Goal: Task Accomplishment & Management: Use online tool/utility

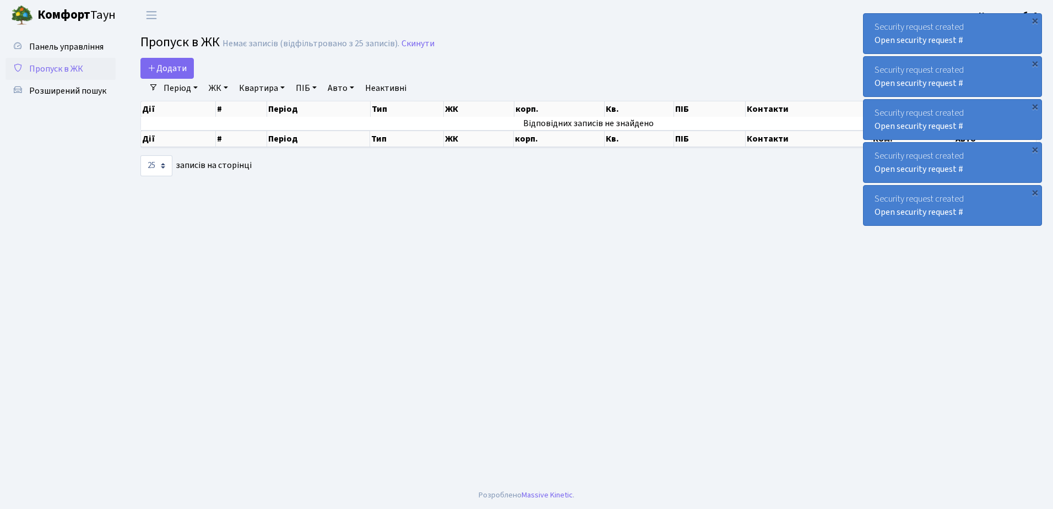
select select "25"
click at [1036, 20] on div "×" at bounding box center [1034, 20] width 11 height 11
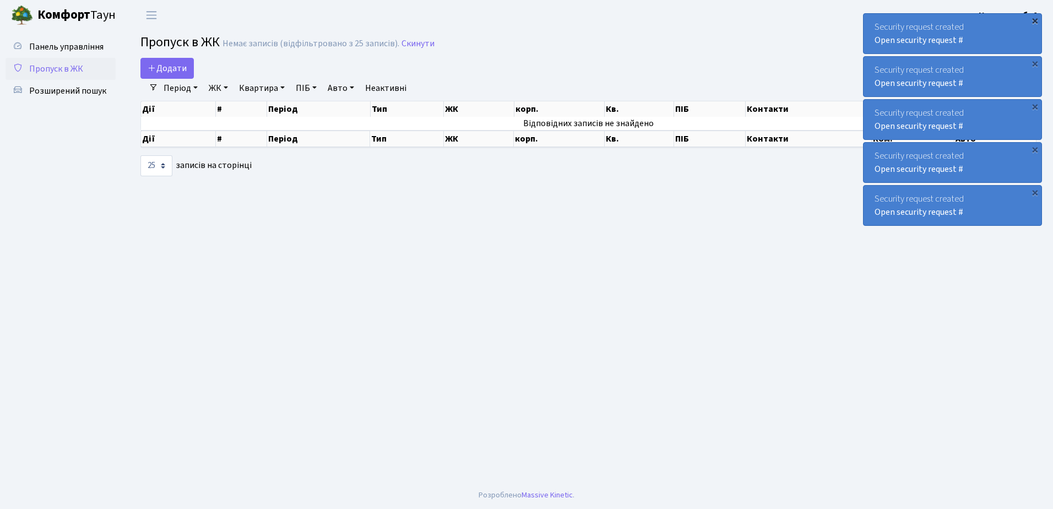
click at [1035, 20] on div "×" at bounding box center [1034, 20] width 11 height 11
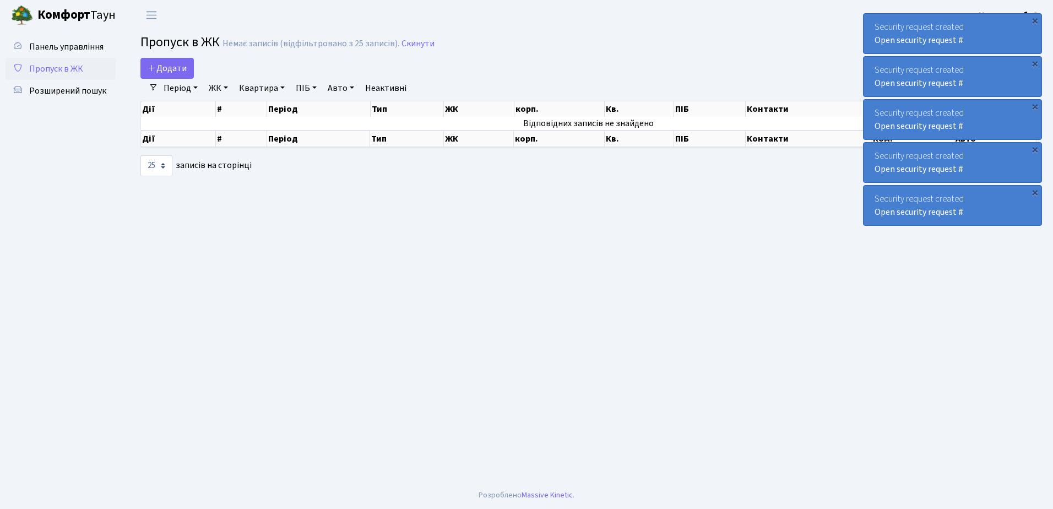
click at [1035, 20] on div "×" at bounding box center [1034, 20] width 11 height 11
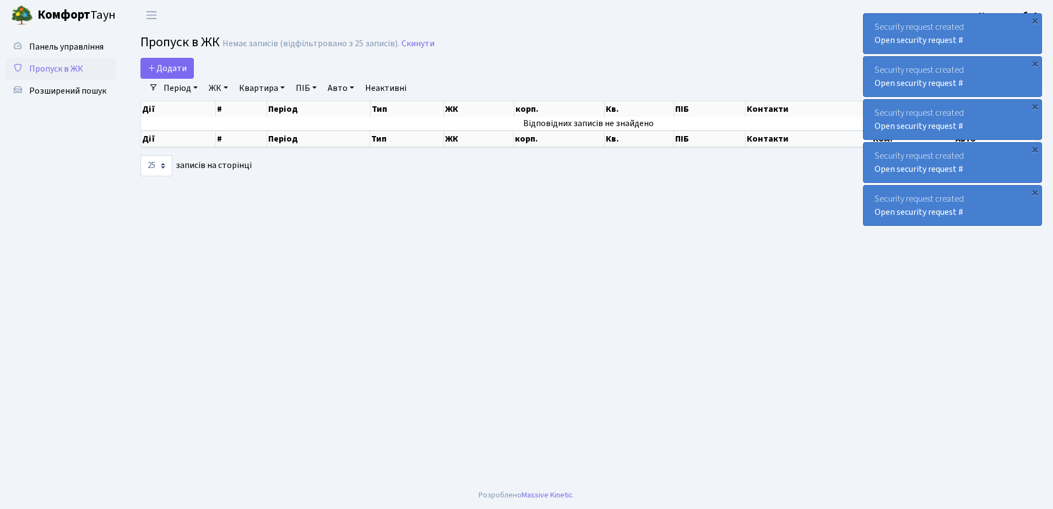
click at [1035, 20] on div "×" at bounding box center [1034, 20] width 11 height 11
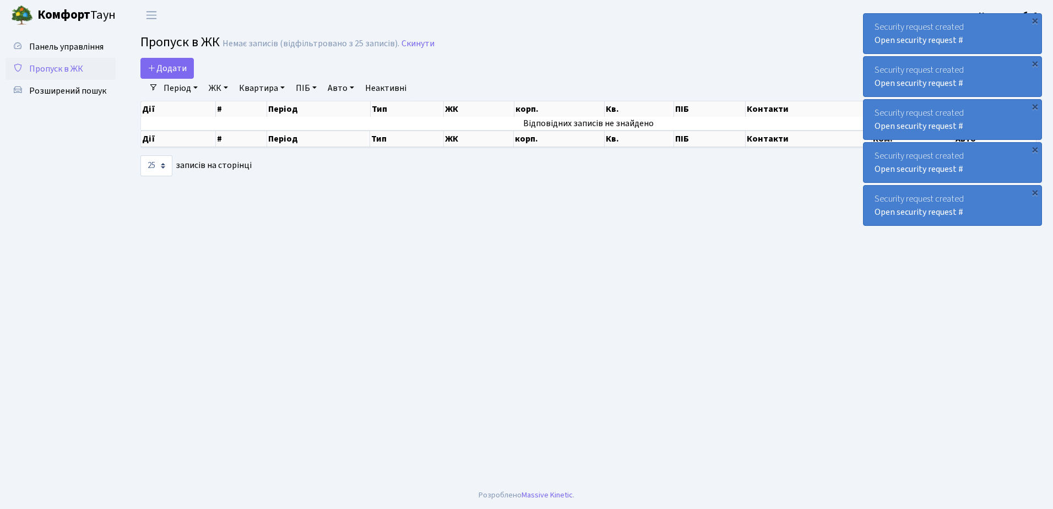
click at [1035, 20] on div "×" at bounding box center [1034, 20] width 11 height 11
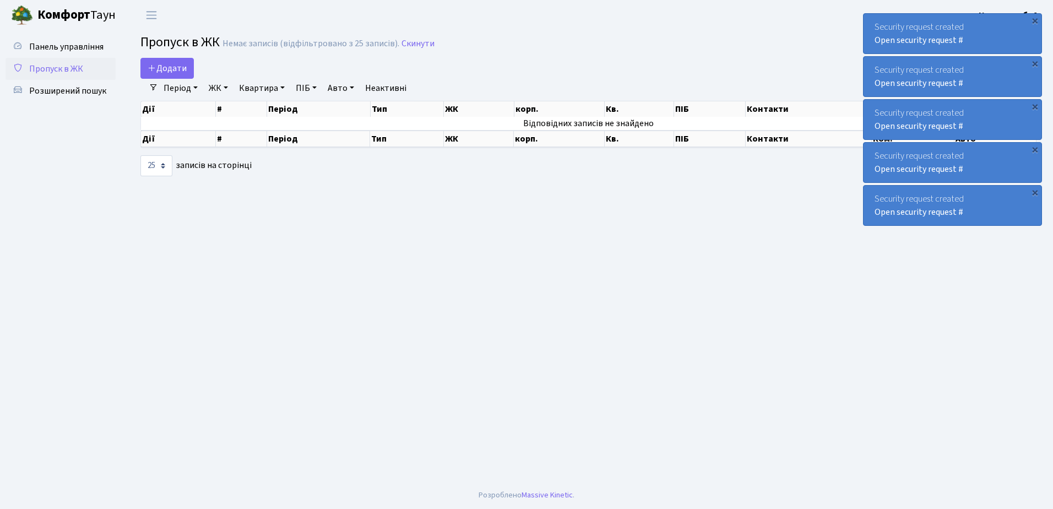
click at [1035, 20] on div "×" at bounding box center [1034, 20] width 11 height 11
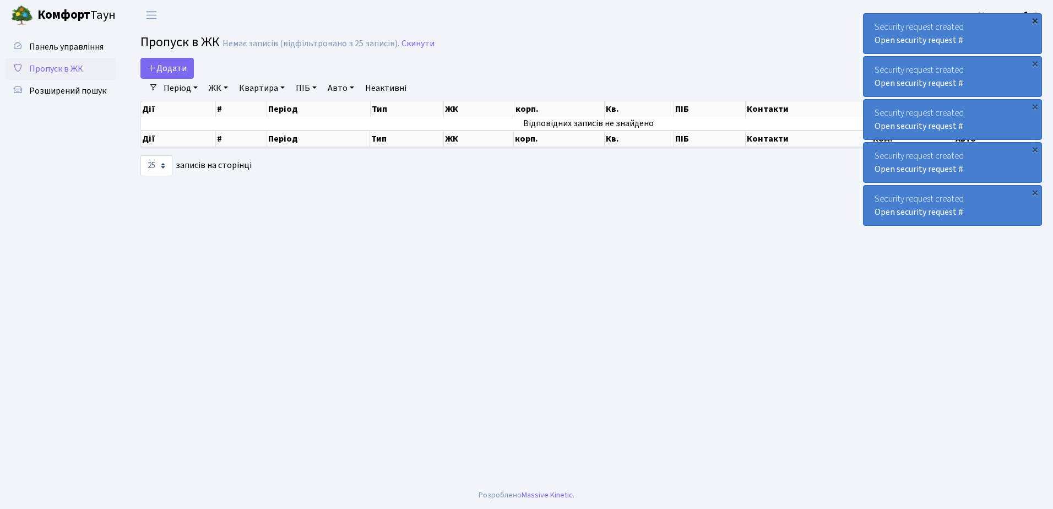
click at [1034, 19] on div "×" at bounding box center [1034, 20] width 11 height 11
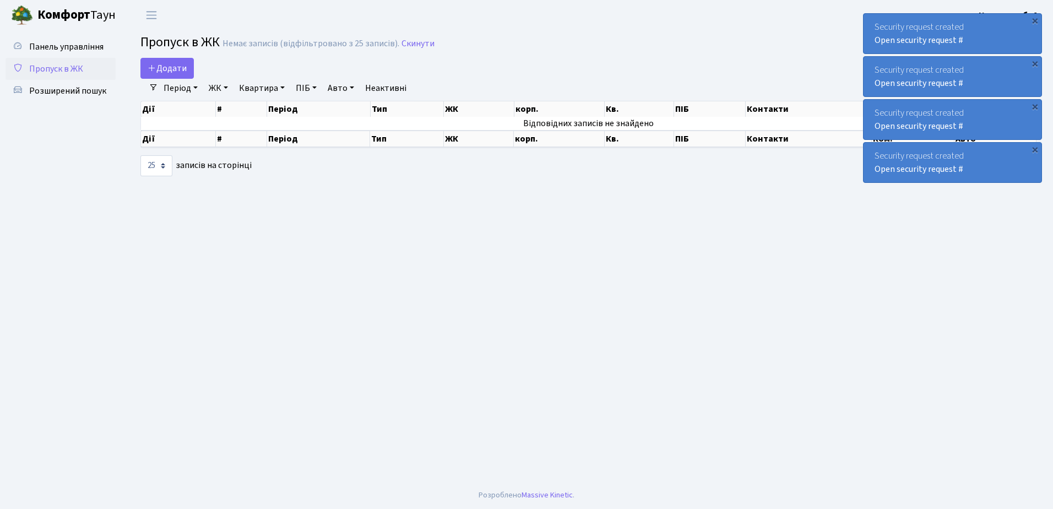
click at [1034, 19] on div "×" at bounding box center [1034, 20] width 11 height 11
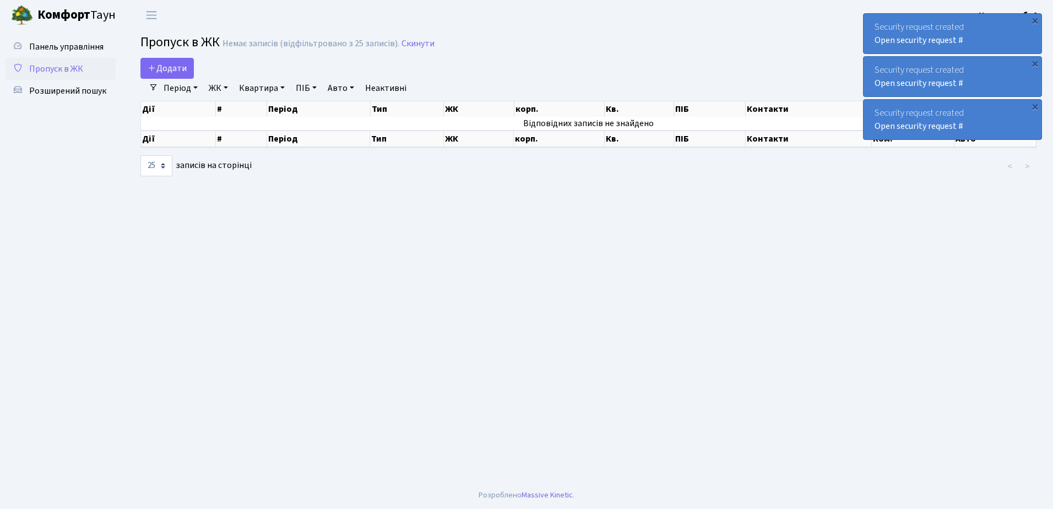
click at [1034, 19] on div "×" at bounding box center [1034, 20] width 11 height 11
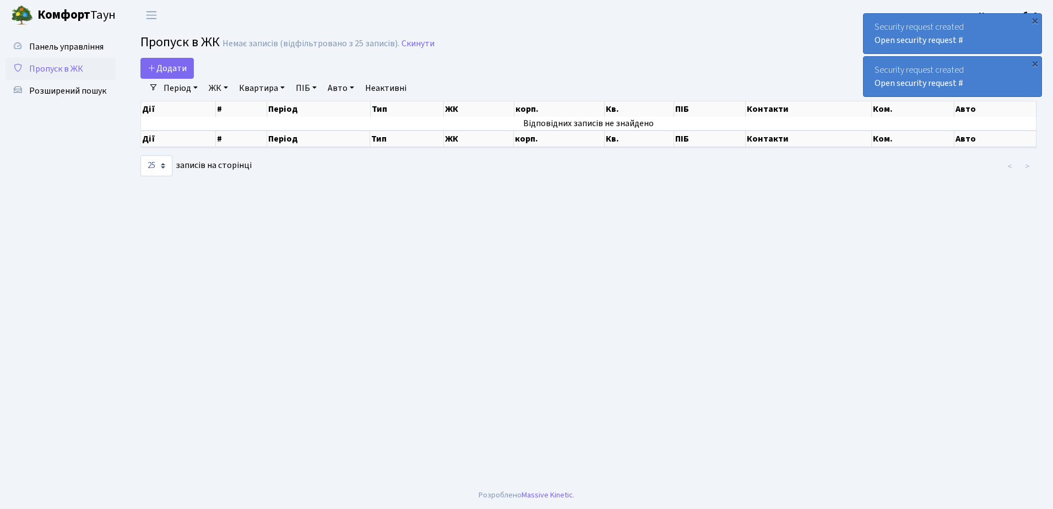
click at [1034, 19] on div "×" at bounding box center [1034, 20] width 11 height 11
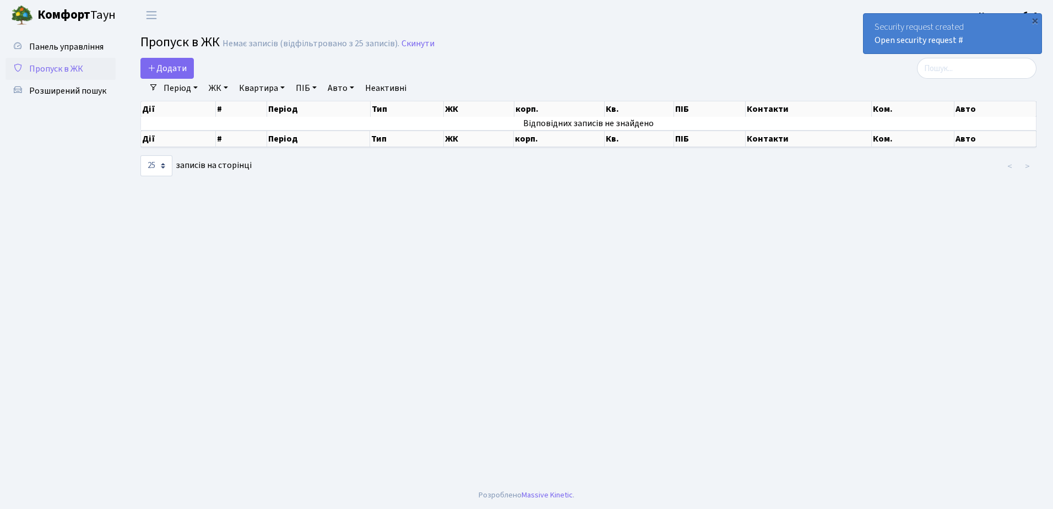
click at [1034, 19] on div "×" at bounding box center [1034, 20] width 11 height 11
